Goal: Task Accomplishment & Management: Use online tool/utility

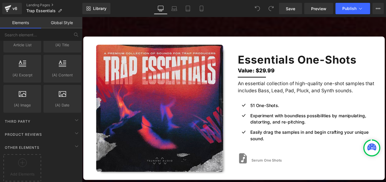
scroll to position [1112, 0]
click at [69, 116] on div "Third Party" at bounding box center [42, 121] width 80 height 11
click at [73, 130] on icon at bounding box center [76, 133] width 7 height 7
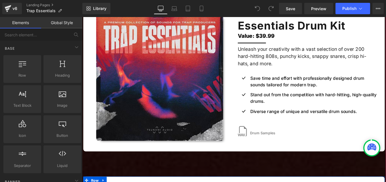
scroll to position [589, 0]
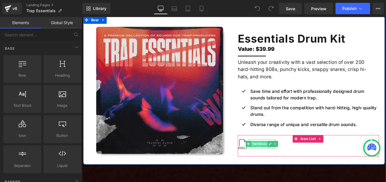
click at [287, 157] on span "Text Block" at bounding box center [282, 160] width 19 height 7
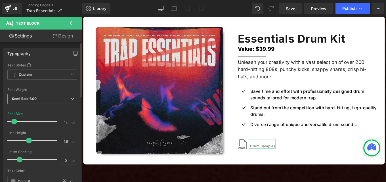
scroll to position [0, 0]
click at [37, 75] on span "Custom" at bounding box center [42, 75] width 70 height 10
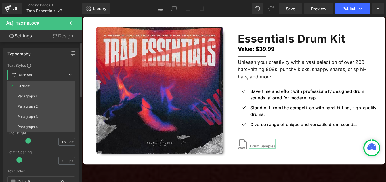
click at [37, 75] on span "Custom" at bounding box center [41, 75] width 68 height 10
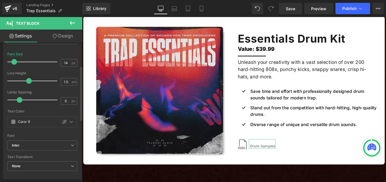
scroll to position [60, 0]
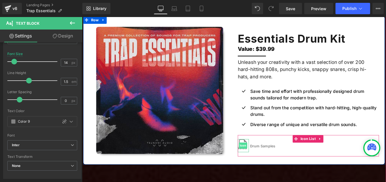
click at [262, 159] on span "Icon" at bounding box center [263, 162] width 9 height 7
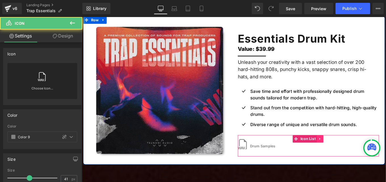
click at [349, 153] on icon at bounding box center [351, 155] width 4 height 4
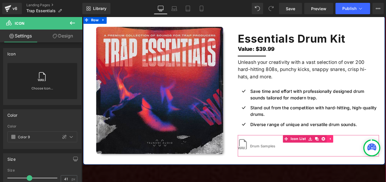
click at [362, 153] on icon at bounding box center [363, 155] width 4 height 4
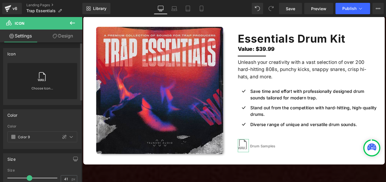
click at [45, 84] on link at bounding box center [42, 74] width 9 height 23
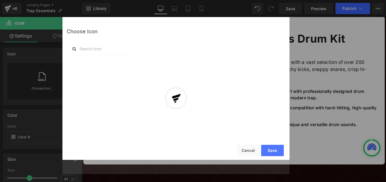
click at [248, 151] on div at bounding box center [176, 102] width 227 height 143
click at [246, 149] on div at bounding box center [176, 102] width 227 height 143
click at [251, 150] on div at bounding box center [176, 102] width 227 height 143
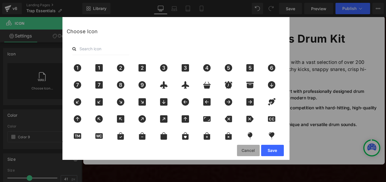
click at [249, 152] on button "Cancel" at bounding box center [248, 150] width 23 height 11
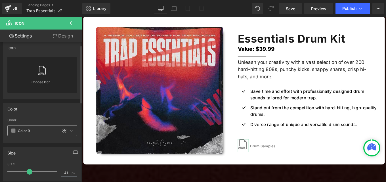
scroll to position [7, 0]
click at [70, 130] on icon at bounding box center [71, 130] width 5 height 5
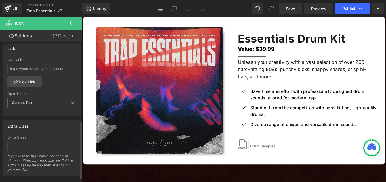
scroll to position [191, 0]
click at [51, 67] on input "text" at bounding box center [42, 67] width 70 height 9
click at [32, 81] on link "Pick Link" at bounding box center [24, 81] width 34 height 11
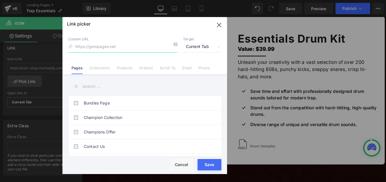
click at [219, 26] on icon "button" at bounding box center [219, 24] width 9 height 9
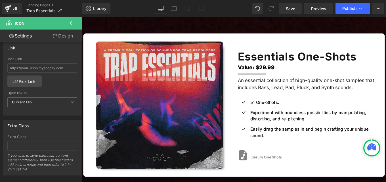
scroll to position [957, 0]
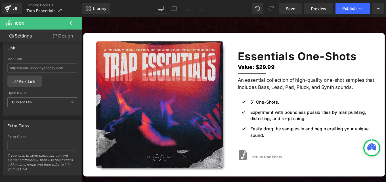
click at [73, 22] on icon at bounding box center [72, 23] width 7 height 7
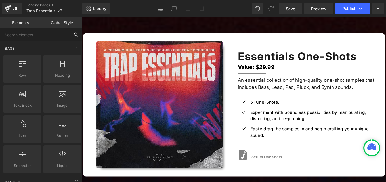
click at [32, 34] on input "text" at bounding box center [35, 34] width 70 height 13
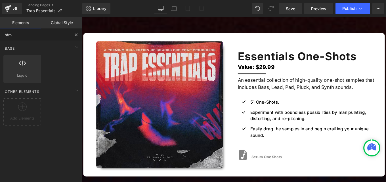
type input "html"
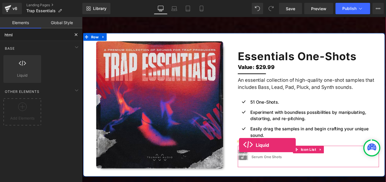
drag, startPoint x: 199, startPoint y: 147, endPoint x: 260, endPoint y: 162, distance: 61.9
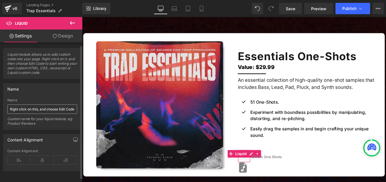
scroll to position [5, 0]
click at [70, 105] on input "Right click on this, and choose Edit Code." at bounding box center [42, 108] width 70 height 9
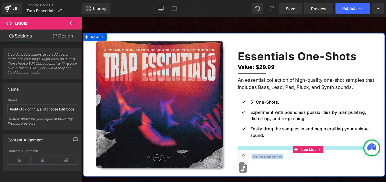
drag, startPoint x: 264, startPoint y: 166, endPoint x: 317, endPoint y: 156, distance: 54.3
click at [317, 163] on div "Liquid Icon Serum One Shots Text Block Icon List" at bounding box center [338, 175] width 160 height 24
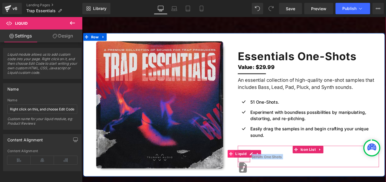
click at [261, 167] on span "Liquid" at bounding box center [262, 171] width 16 height 9
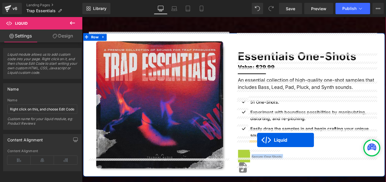
drag, startPoint x: 263, startPoint y: 156, endPoint x: 280, endPoint y: 156, distance: 17.0
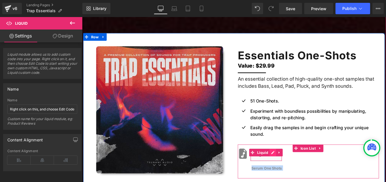
click at [295, 166] on div "Liquid" at bounding box center [290, 173] width 36 height 14
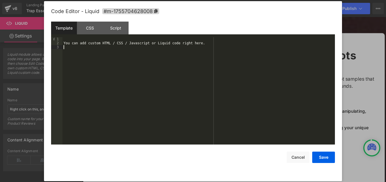
drag, startPoint x: 200, startPoint y: 45, endPoint x: 68, endPoint y: 44, distance: 132.1
click at [68, 44] on div "You can add custom HTML / CSS / Javascript or Liquid code right here." at bounding box center [199, 94] width 273 height 115
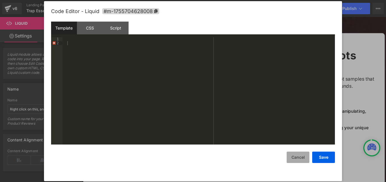
click at [303, 159] on button "Cancel" at bounding box center [298, 157] width 23 height 11
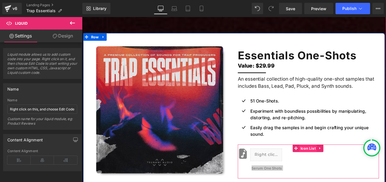
click at [332, 161] on span "Icon List" at bounding box center [338, 165] width 20 height 9
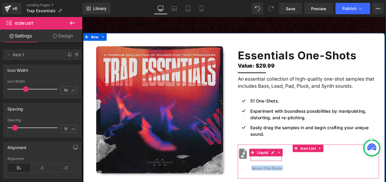
drag, startPoint x: 289, startPoint y: 165, endPoint x: 277, endPoint y: 163, distance: 12.4
click at [290, 166] on div "Liquid" at bounding box center [290, 173] width 36 height 14
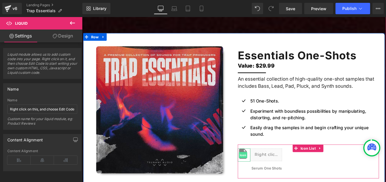
click at [263, 166] on li "Icon Liquid Serum One Shots Text Block" at bounding box center [283, 178] width 50 height 25
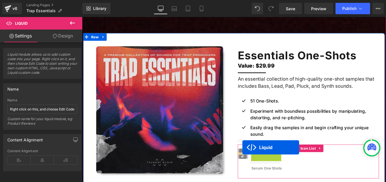
drag, startPoint x: 272, startPoint y: 162, endPoint x: 263, endPoint y: 164, distance: 9.1
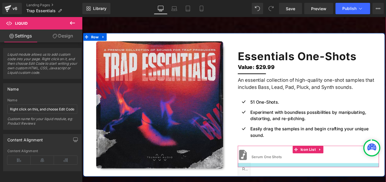
click at [272, 182] on div at bounding box center [338, 184] width 160 height 5
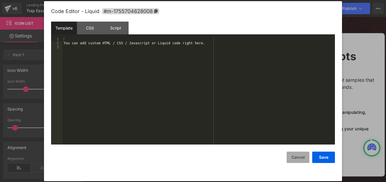
click at [297, 159] on button "Cancel" at bounding box center [298, 157] width 23 height 11
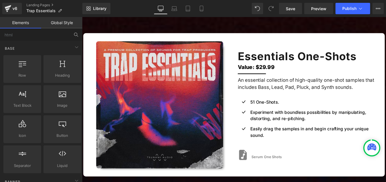
click at [74, 35] on icon at bounding box center [75, 34] width 3 height 3
click at [52, 34] on input "html" at bounding box center [35, 34] width 70 height 13
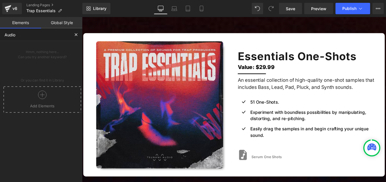
type input "Audio"
click at [42, 95] on icon at bounding box center [42, 95] width 9 height 9
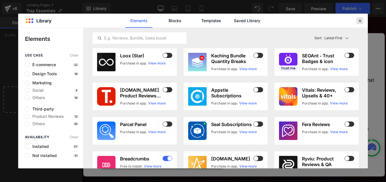
click at [361, 22] on icon at bounding box center [360, 20] width 5 height 5
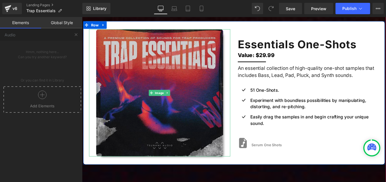
scroll to position [963, 0]
